Goal: Download file/media

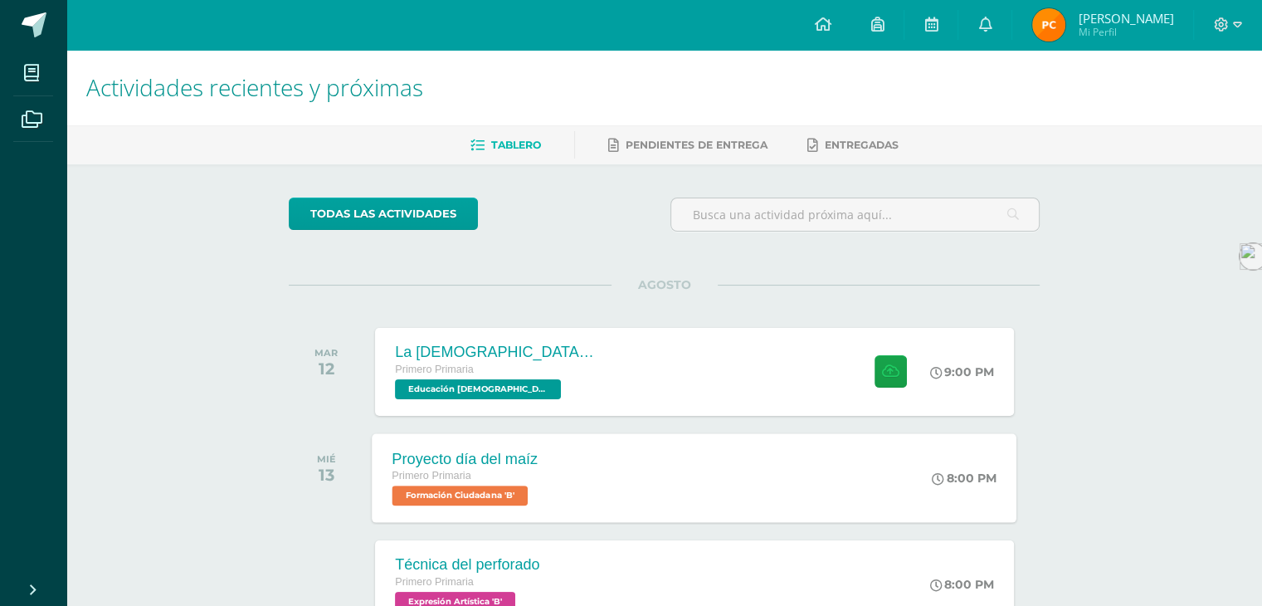
click at [692, 446] on div "Proyecto día del maíz Primero Primaria Formación Ciudadana 'B' 8:00 PM Proyecto…" at bounding box center [695, 477] width 645 height 89
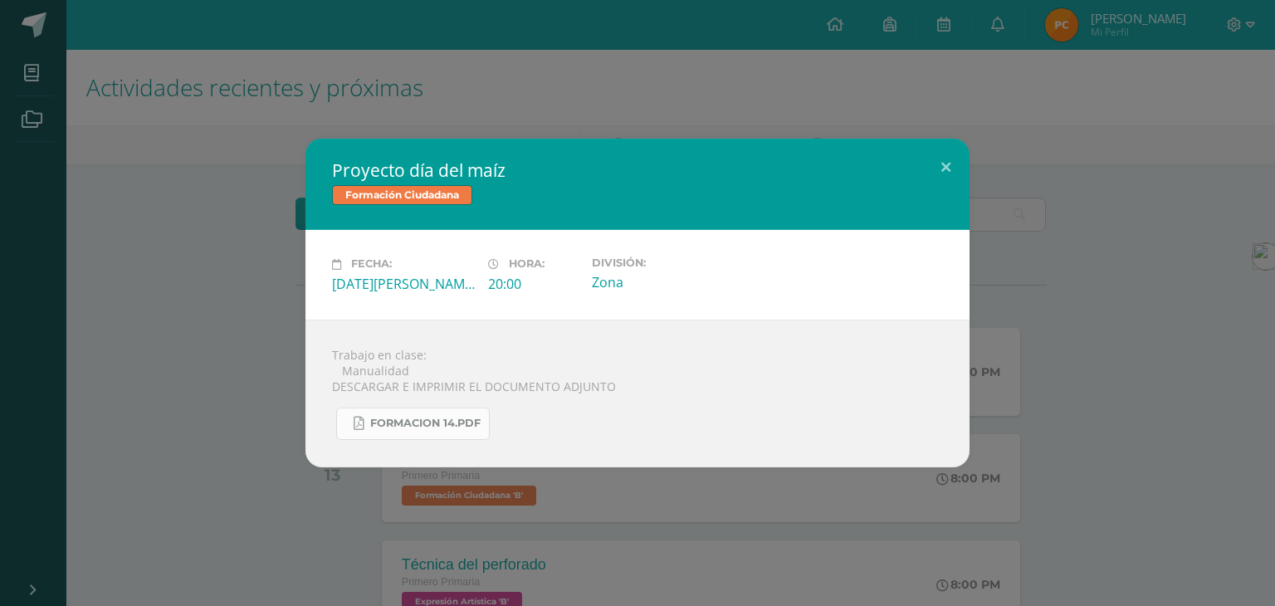
click at [449, 415] on link "FORMACION 14.pdf" at bounding box center [413, 423] width 154 height 32
click at [938, 185] on button at bounding box center [945, 167] width 47 height 56
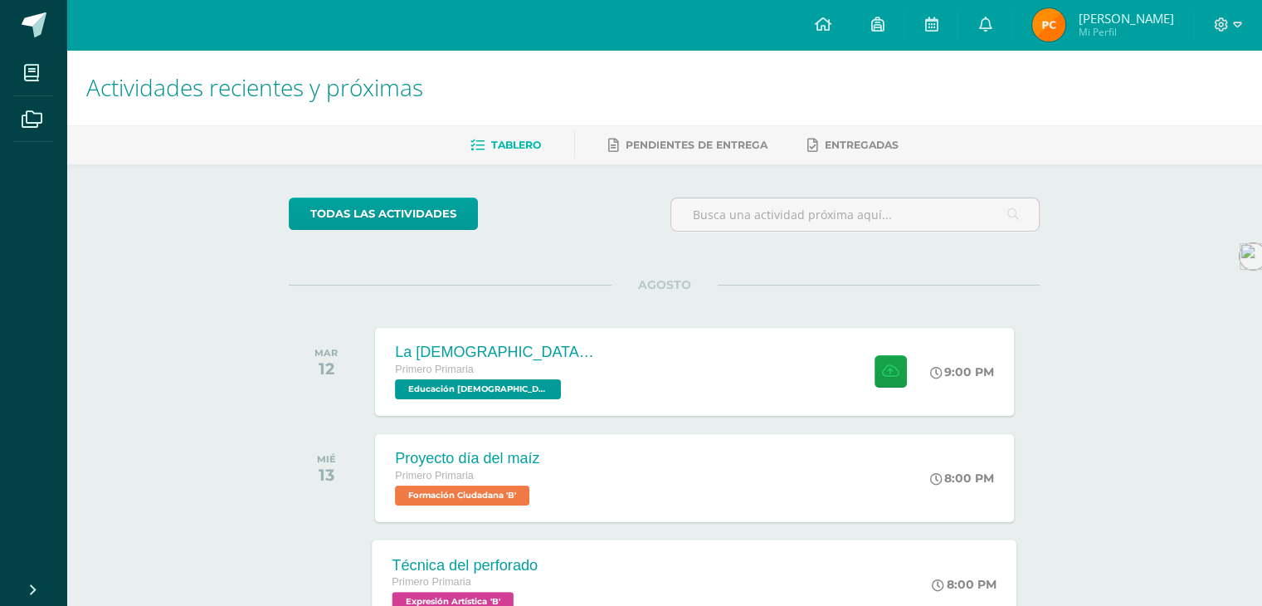
click at [647, 575] on div "Técnica del perforado Primero Primaria Expresión Artística 'B' 8:00 PM Técnica …" at bounding box center [695, 583] width 645 height 89
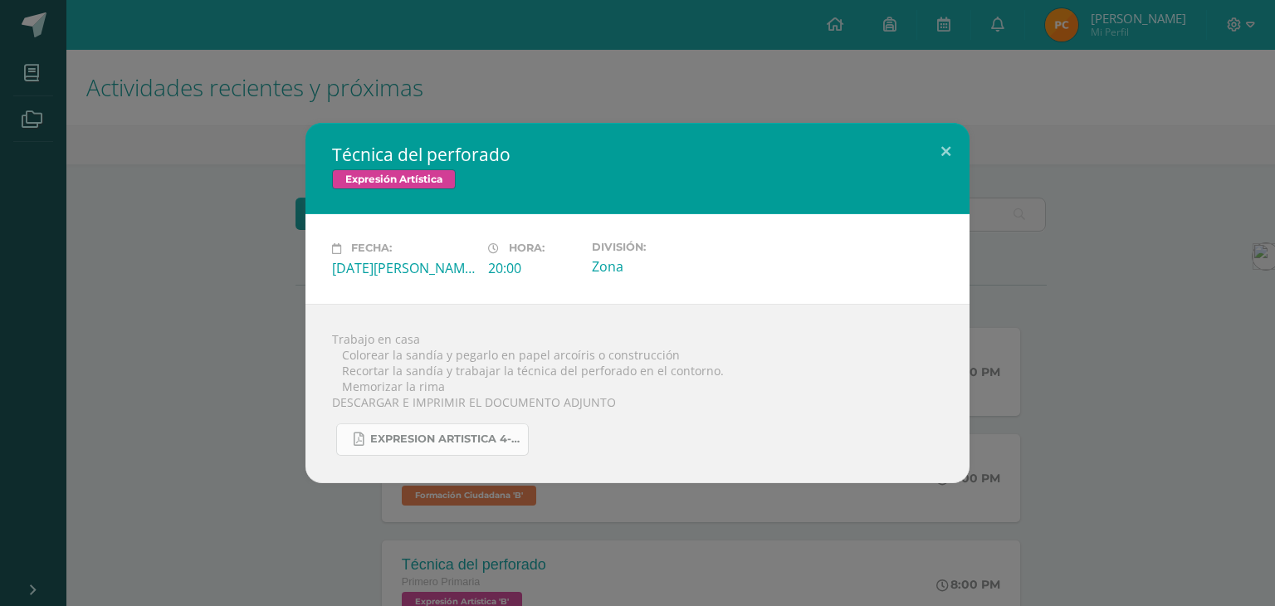
click at [402, 426] on link "EXPRESION ARTISTICA 4-25.pdf" at bounding box center [432, 439] width 193 height 32
click at [949, 154] on button at bounding box center [945, 151] width 47 height 56
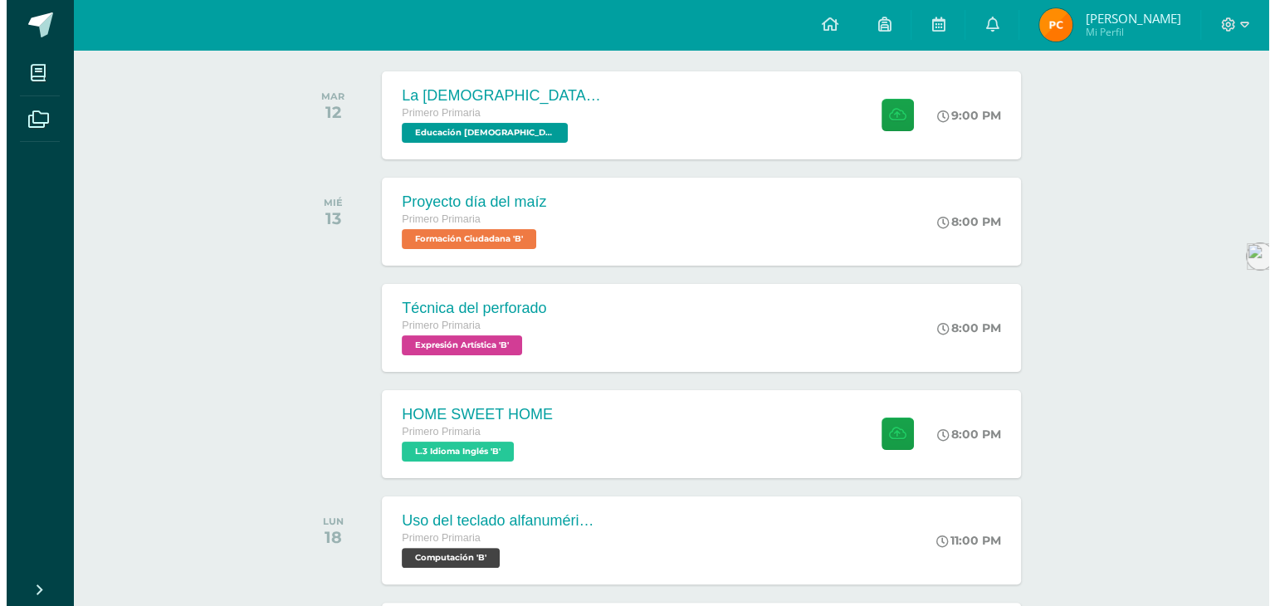
scroll to position [261, 0]
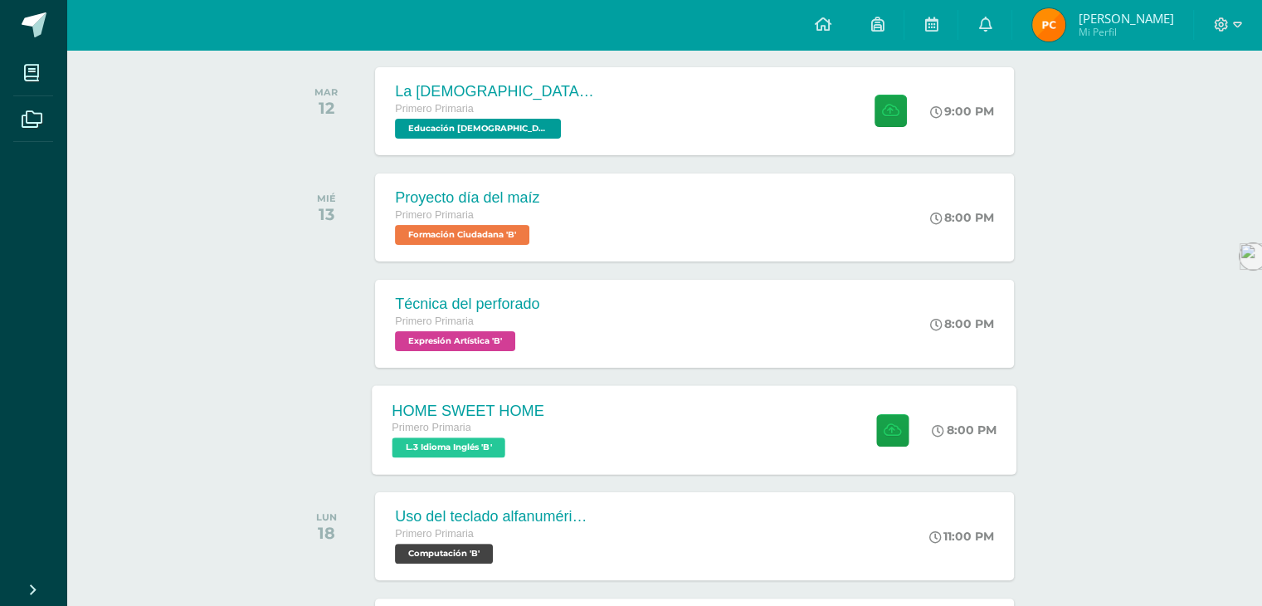
click at [650, 432] on div "HOME SWEET HOME Primero Primaria L.3 Idioma Inglés 'B' 8:00 PM HOME SWEET HOME …" at bounding box center [695, 429] width 645 height 89
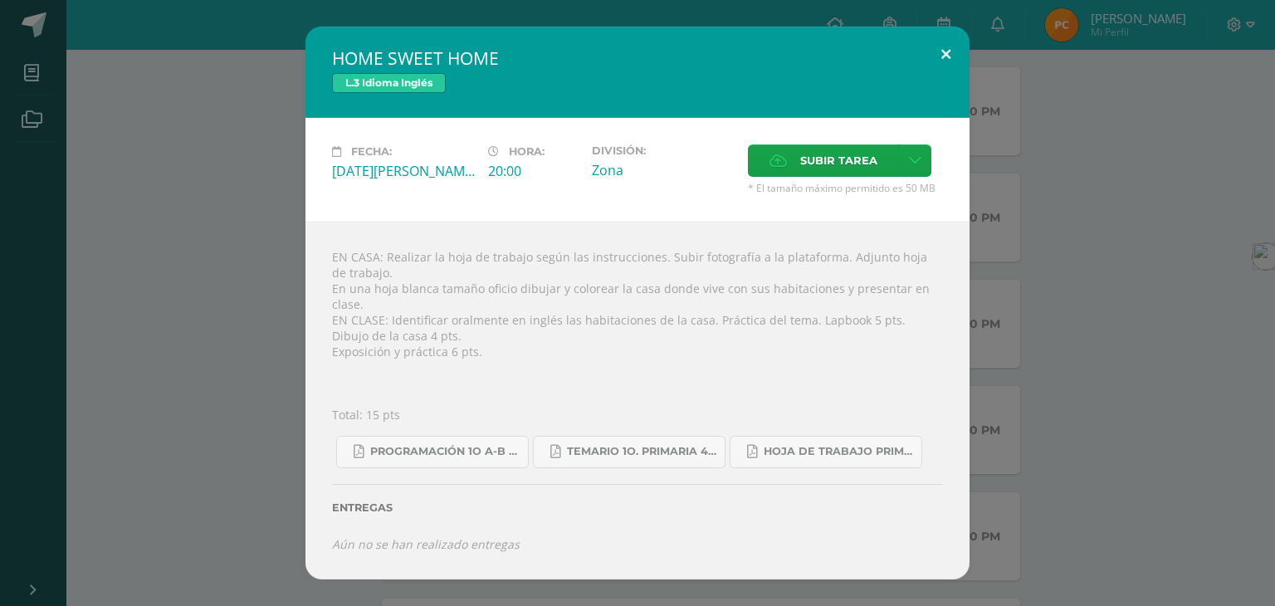
click at [948, 56] on button at bounding box center [945, 55] width 47 height 56
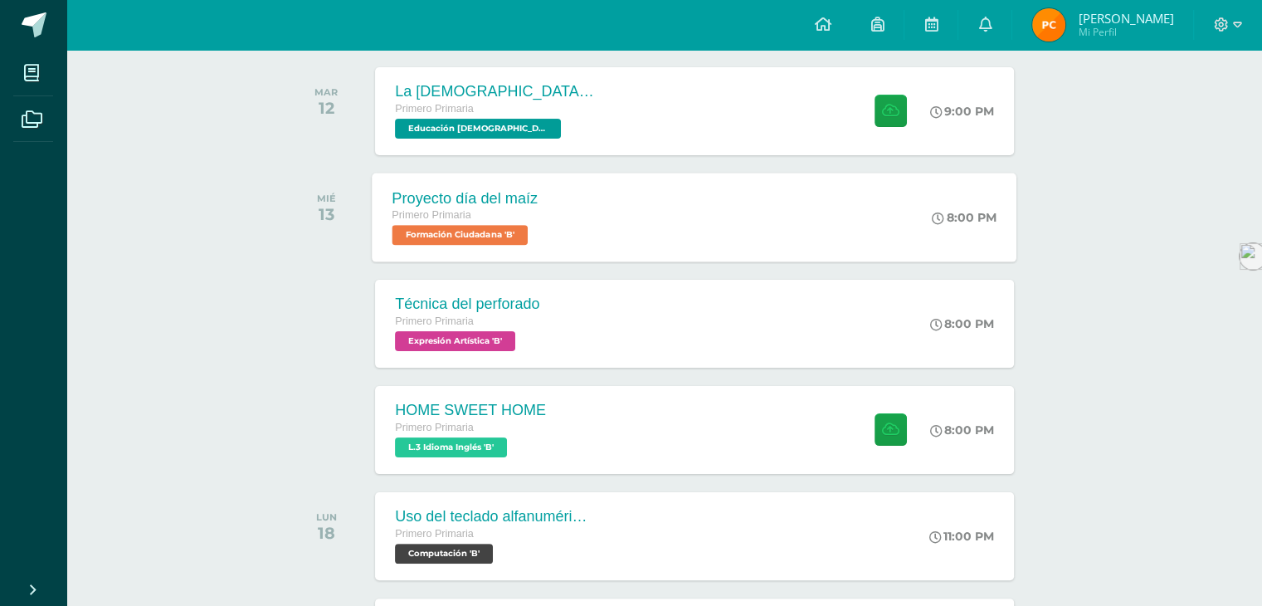
click at [521, 207] on div "Primero Primaria" at bounding box center [466, 216] width 146 height 18
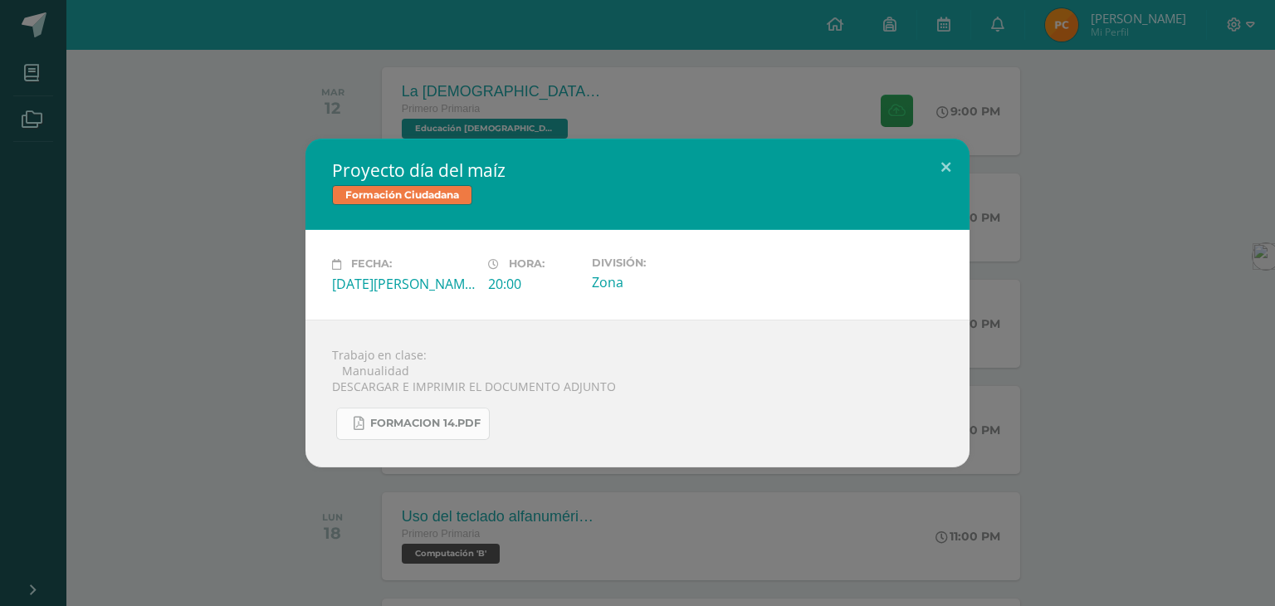
click at [390, 439] on link "FORMACION 14.pdf" at bounding box center [413, 423] width 154 height 32
click at [946, 162] on button at bounding box center [945, 167] width 47 height 56
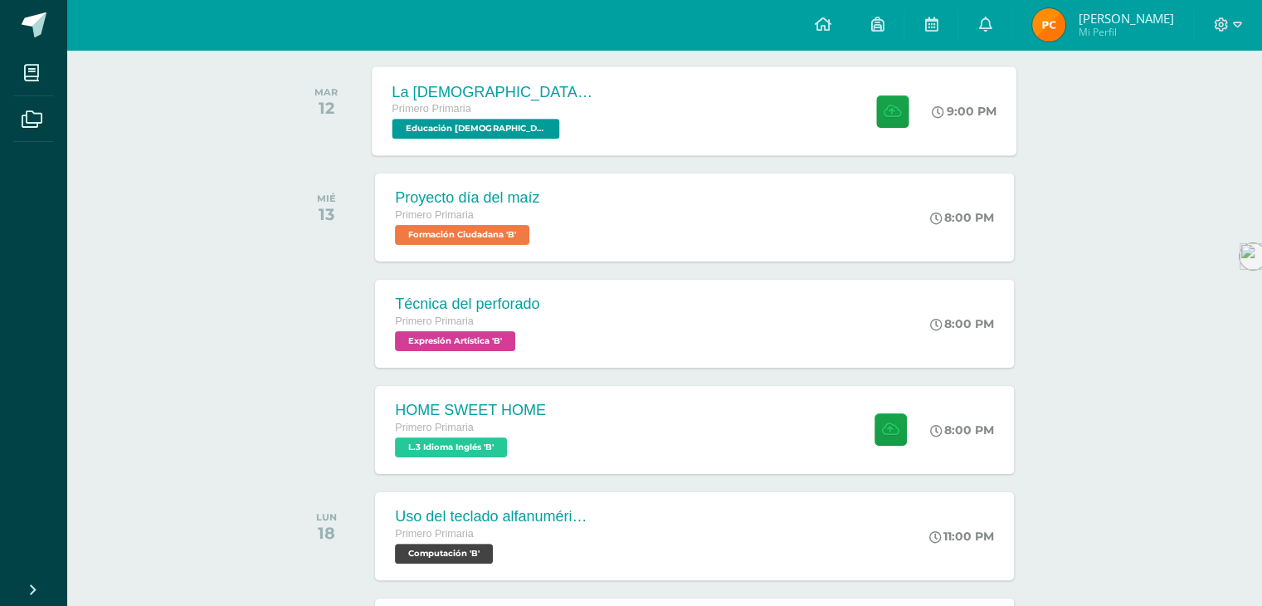
click at [497, 115] on div "Primero Primaria" at bounding box center [493, 109] width 201 height 18
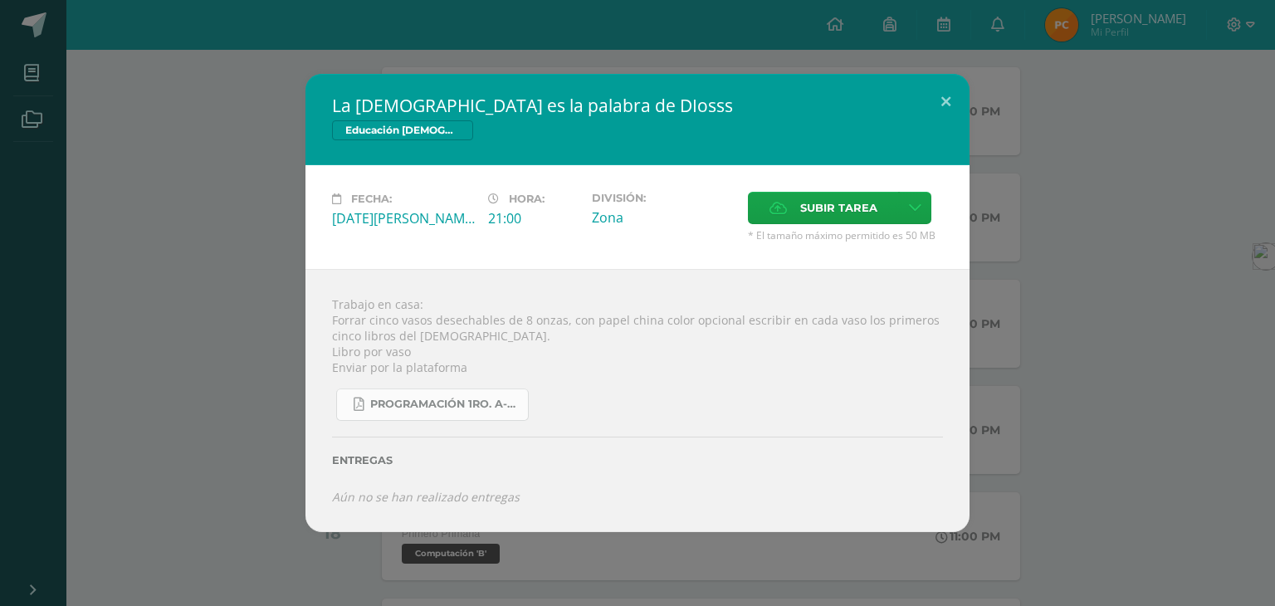
click at [474, 391] on link "Programación 1ro. A-B 4ta. Unidad 2025.pdf" at bounding box center [432, 404] width 193 height 32
